Goal: Navigation & Orientation: Find specific page/section

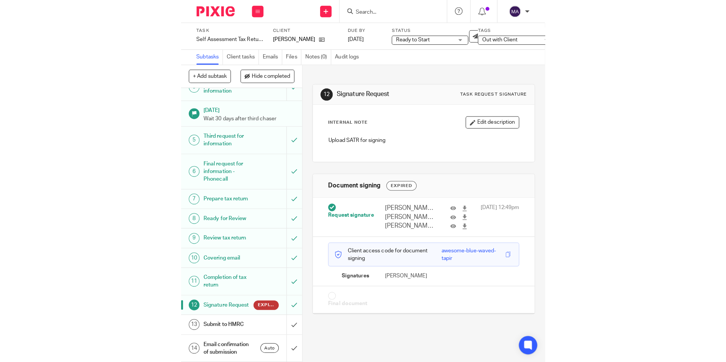
scroll to position [10, 0]
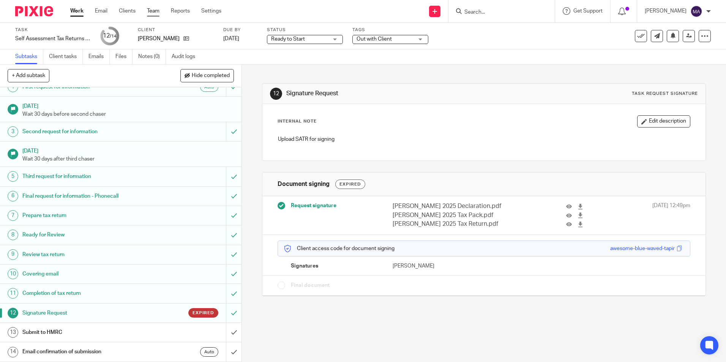
click at [150, 14] on link "Team" at bounding box center [153, 11] width 13 height 8
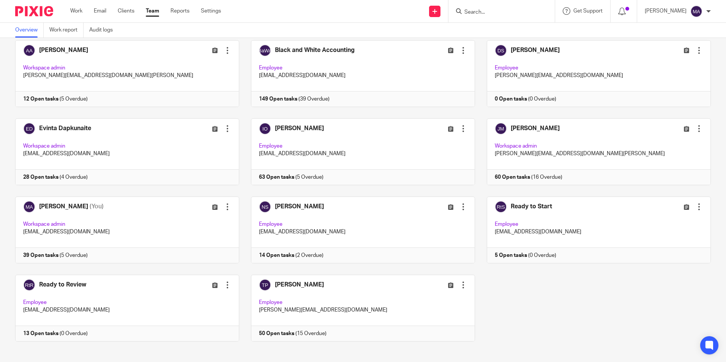
scroll to position [47, 0]
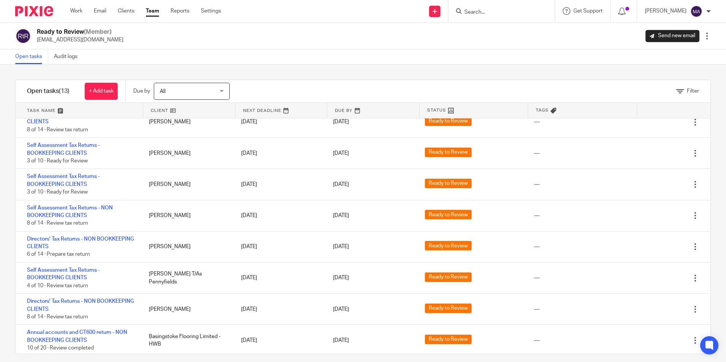
scroll to position [170, 0]
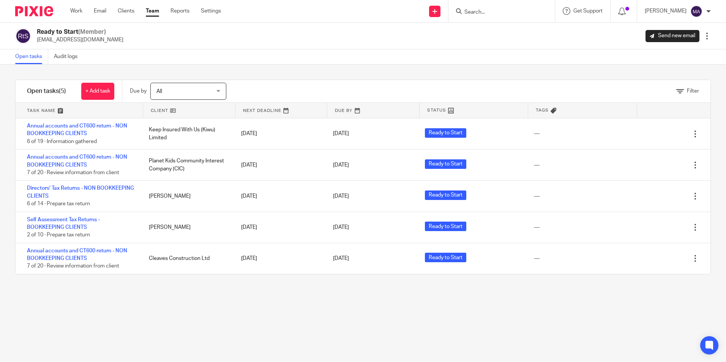
click at [403, 332] on div "Filter tasks Only show tasks matching all of these conditions 1 Client name Is …" at bounding box center [363, 214] width 726 height 298
click at [471, 310] on div "Filter tasks Only show tasks matching all of these conditions 1 Client name Is …" at bounding box center [363, 214] width 726 height 298
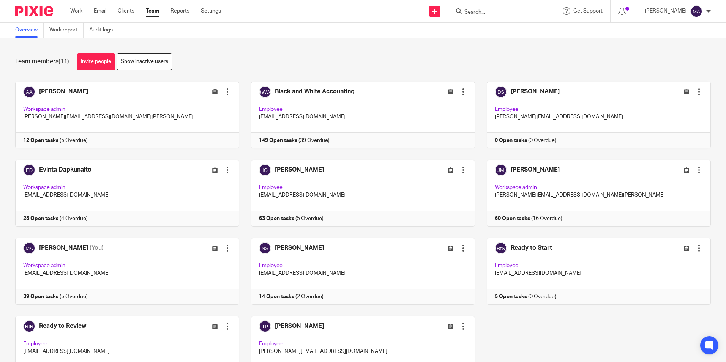
click at [527, 19] on div at bounding box center [502, 11] width 106 height 22
click at [525, 14] on input "Search" at bounding box center [498, 12] width 68 height 7
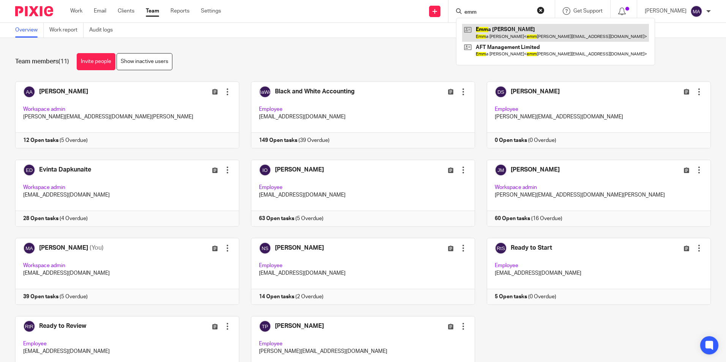
type input "emm"
click at [508, 37] on link at bounding box center [555, 32] width 187 height 17
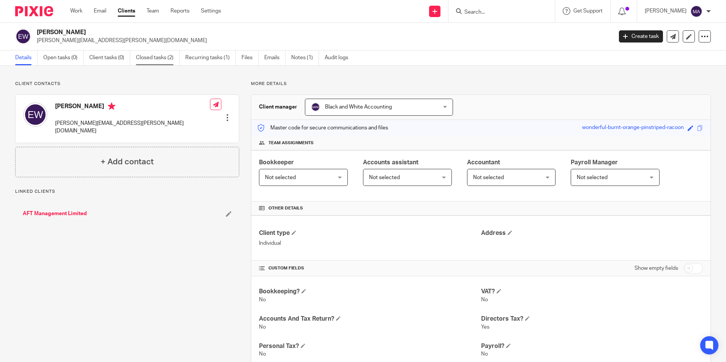
click at [166, 58] on link "Closed tasks (2)" at bounding box center [158, 58] width 44 height 15
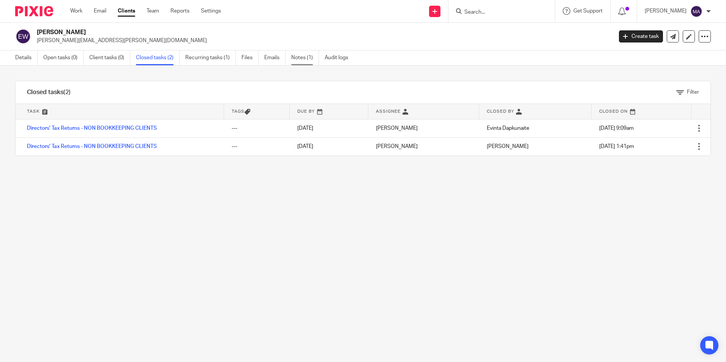
click at [315, 56] on link "Notes (1)" at bounding box center [305, 58] width 28 height 15
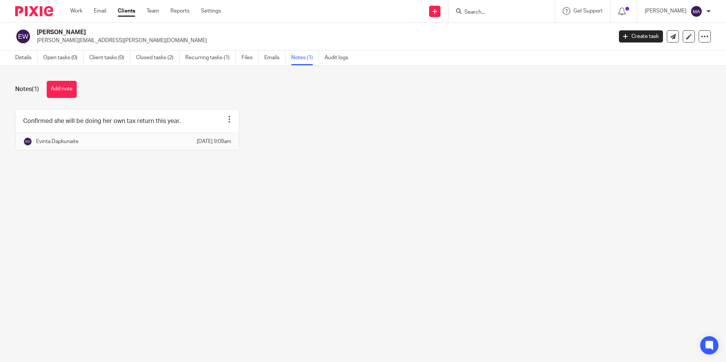
click at [283, 272] on main "Emma Watts-Gaskin [EMAIL_ADDRESS][PERSON_NAME][DOMAIN_NAME] Create task Update …" at bounding box center [363, 181] width 726 height 362
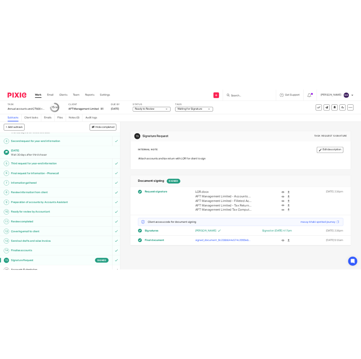
scroll to position [53, 0]
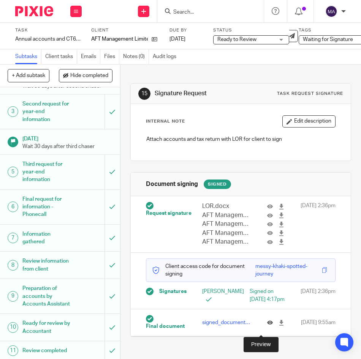
click at [267, 326] on icon at bounding box center [270, 323] width 6 height 6
